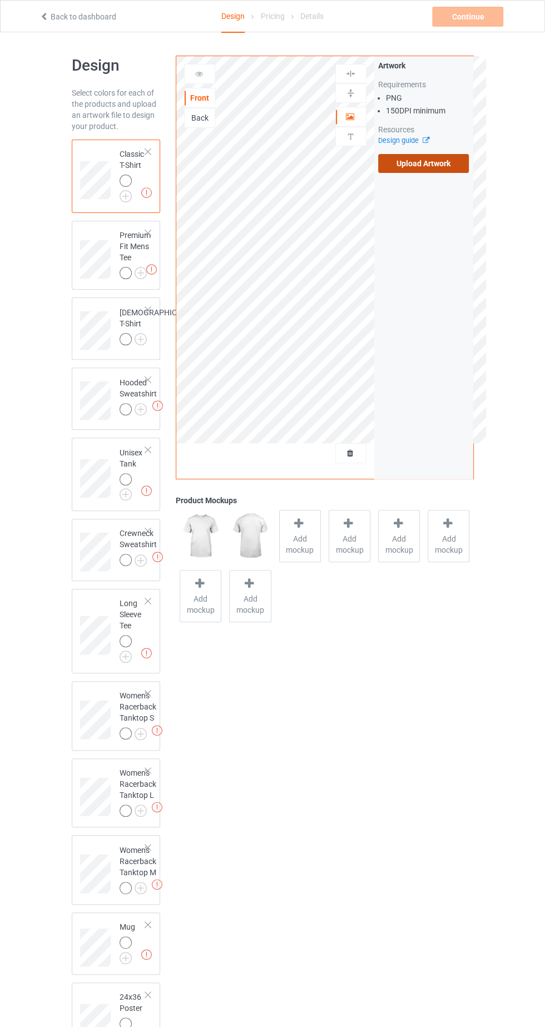
click at [435, 163] on label "Upload Artwork" at bounding box center [423, 163] width 91 height 19
click at [0, 0] on input "Upload Artwork" at bounding box center [0, 0] width 0 height 0
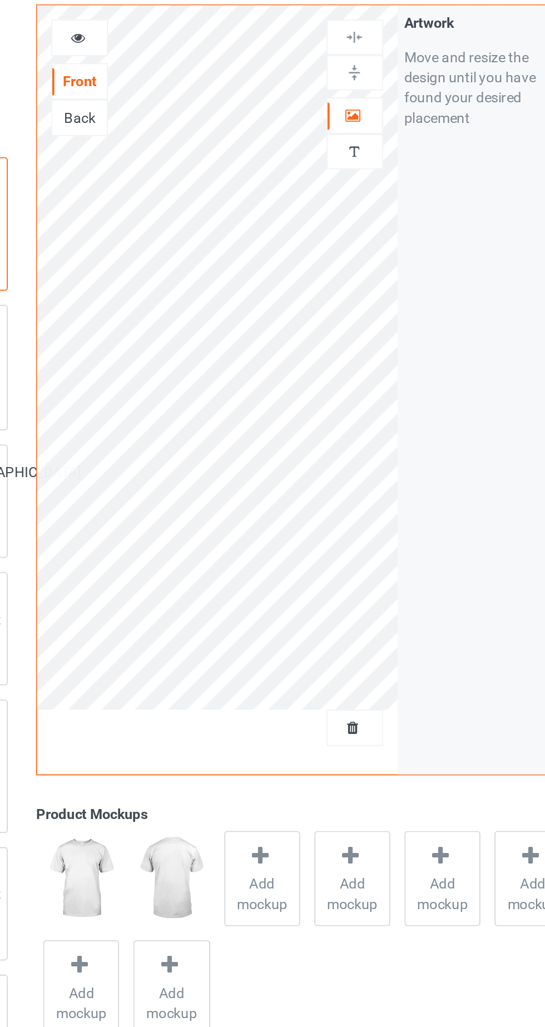
click at [354, 95] on img at bounding box center [350, 93] width 11 height 11
click at [354, 117] on icon at bounding box center [349, 115] width 9 height 8
click at [352, 90] on img at bounding box center [350, 93] width 11 height 11
click at [354, 74] on img at bounding box center [350, 73] width 11 height 11
click at [352, 114] on icon at bounding box center [349, 115] width 9 height 8
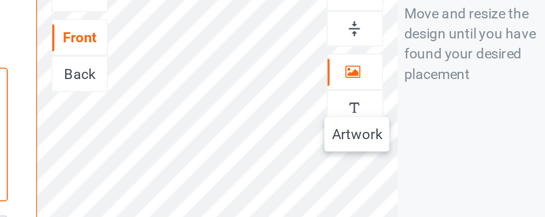
scroll to position [42, 0]
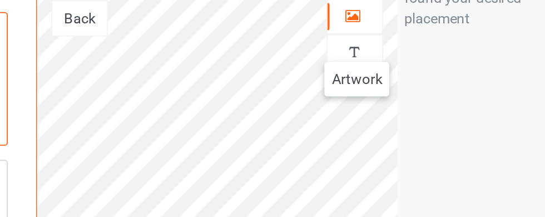
click at [352, 98] on icon at bounding box center [349, 99] width 9 height 8
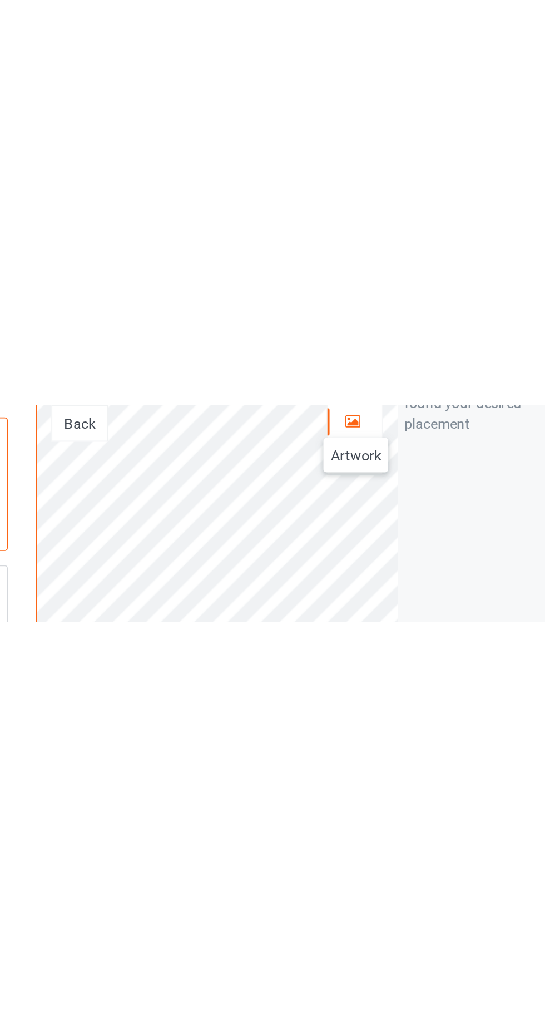
scroll to position [0, 0]
